Goal: Use online tool/utility: Utilize a website feature to perform a specific function

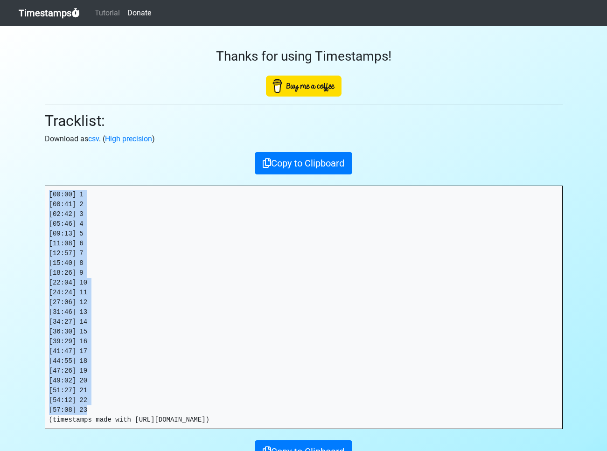
click at [52, 17] on link "Timestamps" at bounding box center [49, 13] width 61 height 19
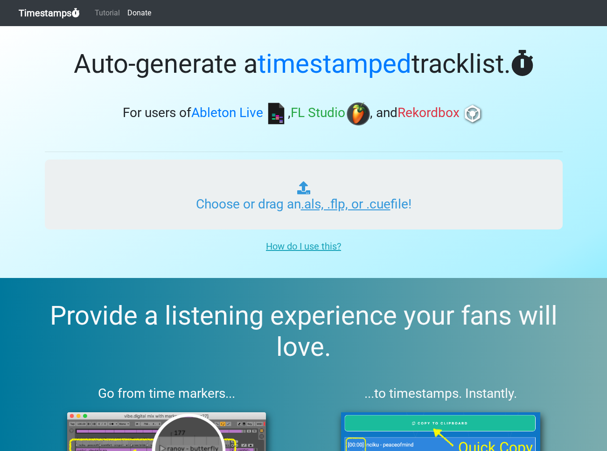
type input "C:\fakepath\HAPPY HOUR_022_20250926.als"
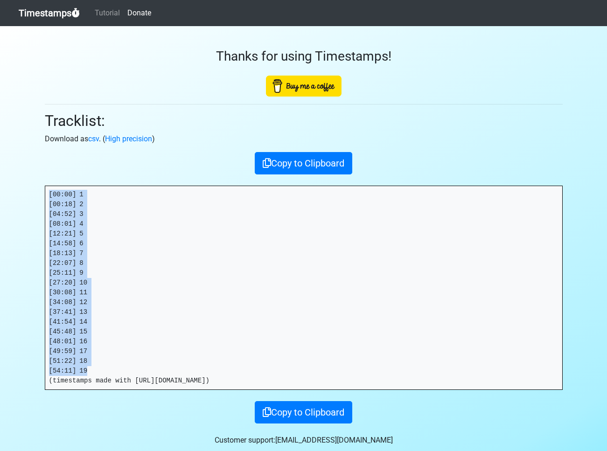
drag, startPoint x: 102, startPoint y: 368, endPoint x: 33, endPoint y: 189, distance: 192.2
click at [33, 189] on section "Thanks for using Timestamps! Tracklist: Download as csv . ( High precision ) Co…" at bounding box center [303, 245] width 607 height 438
copy pre "[00:00] 1 [00:18] 2 [04:52] 3 [08:01] 4 [12:21] 5 [14:58] 6 [18:13] 7 [22:07] 8…"
